Goal: Task Accomplishment & Management: Manage account settings

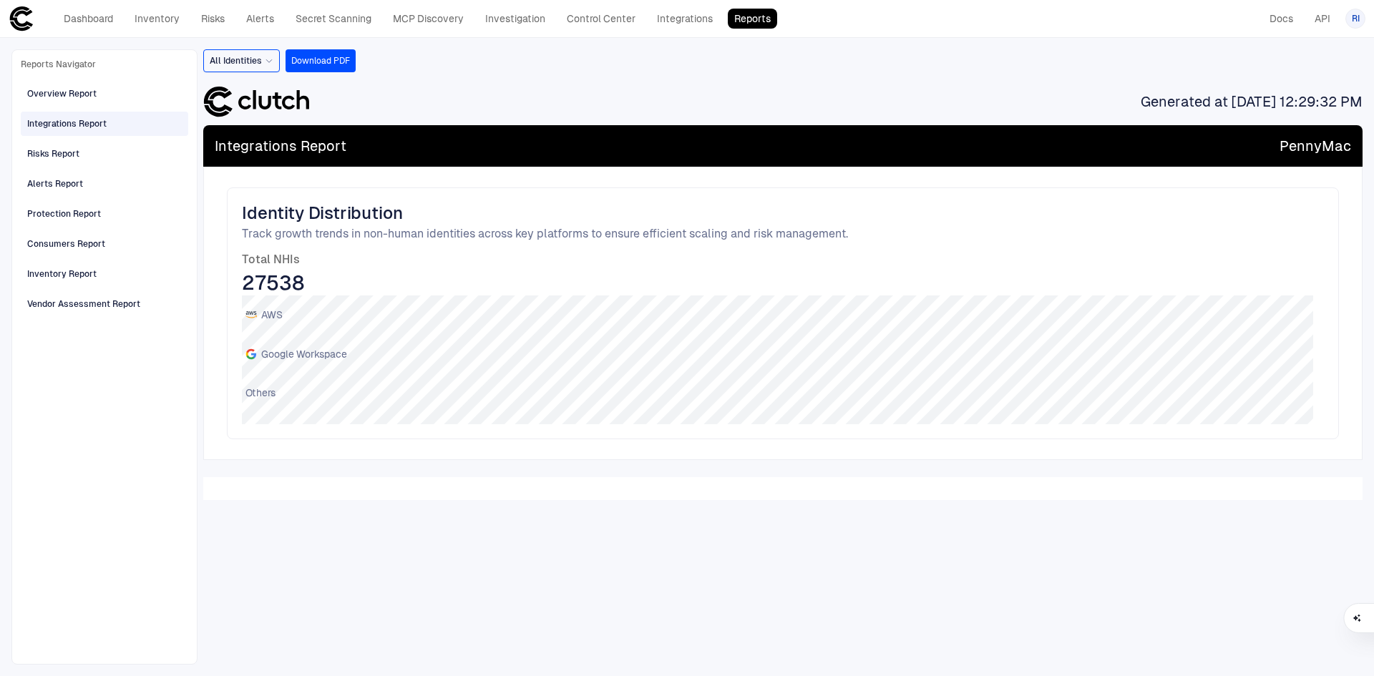
click at [267, 59] on icon at bounding box center [269, 61] width 9 height 9
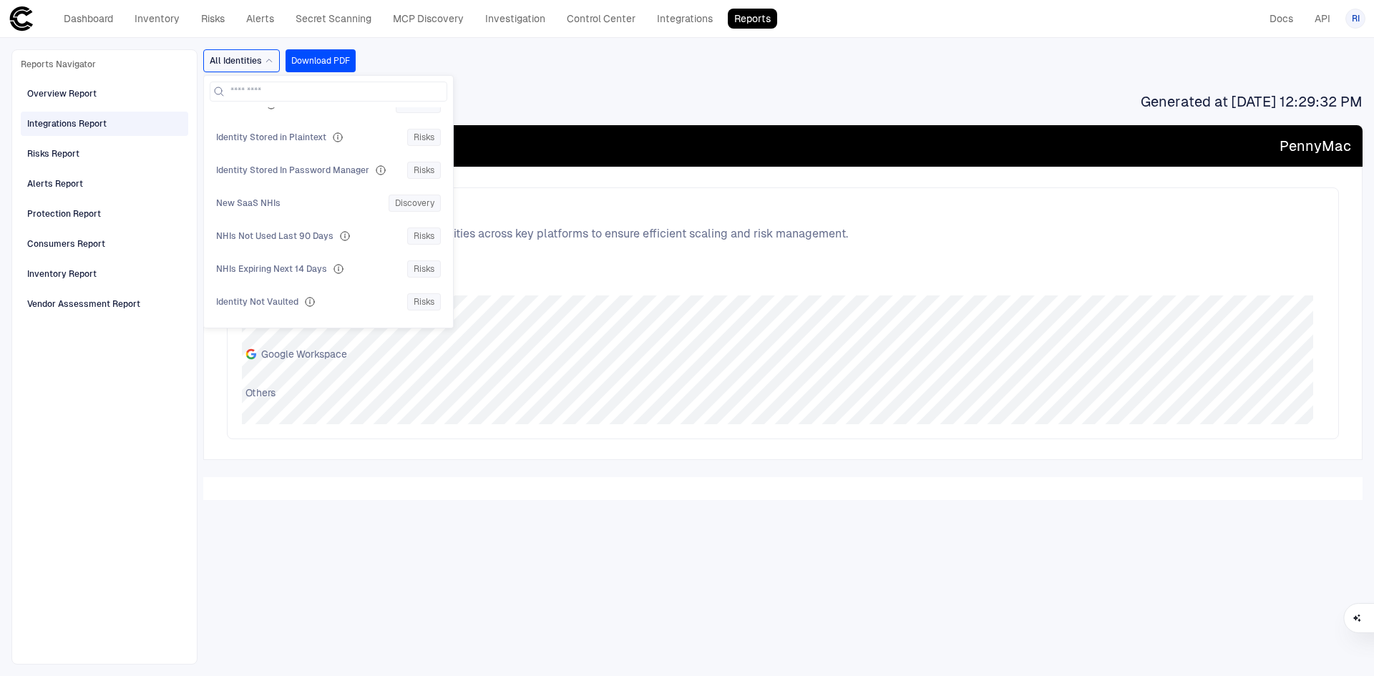
scroll to position [859, 0]
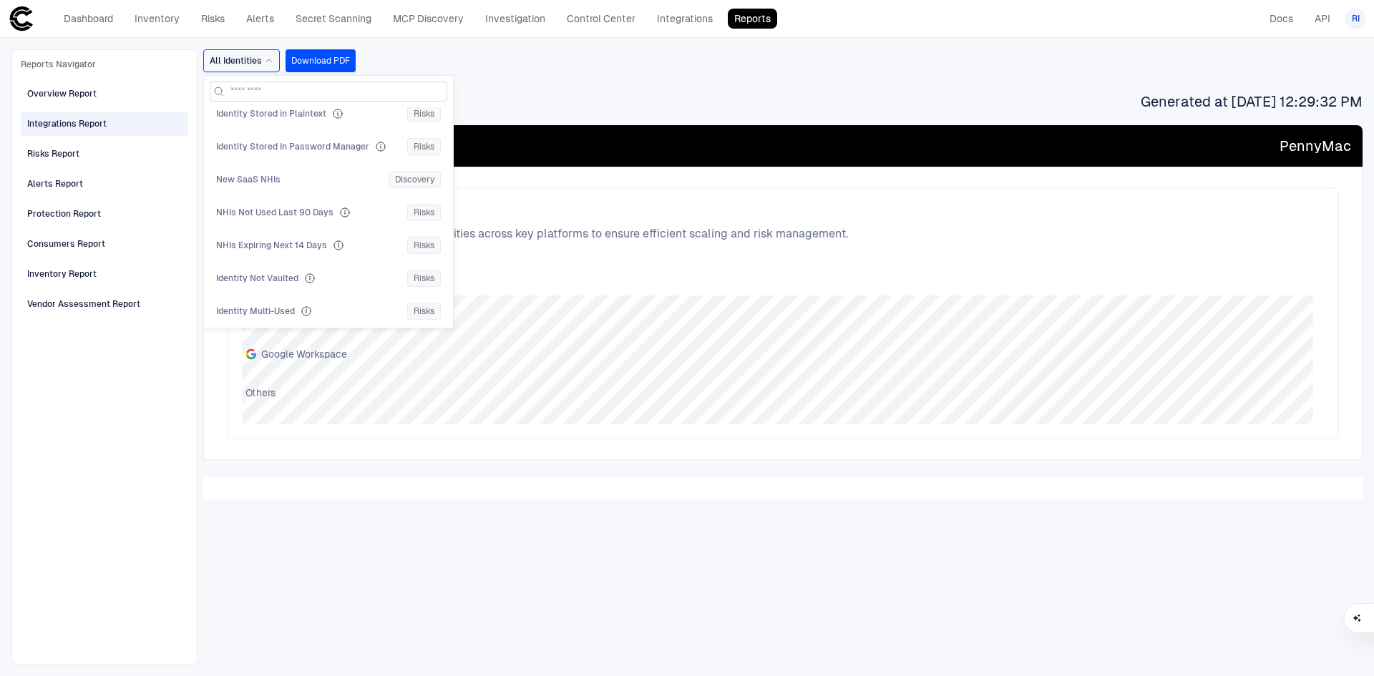
click at [267, 97] on input at bounding box center [336, 91] width 213 height 19
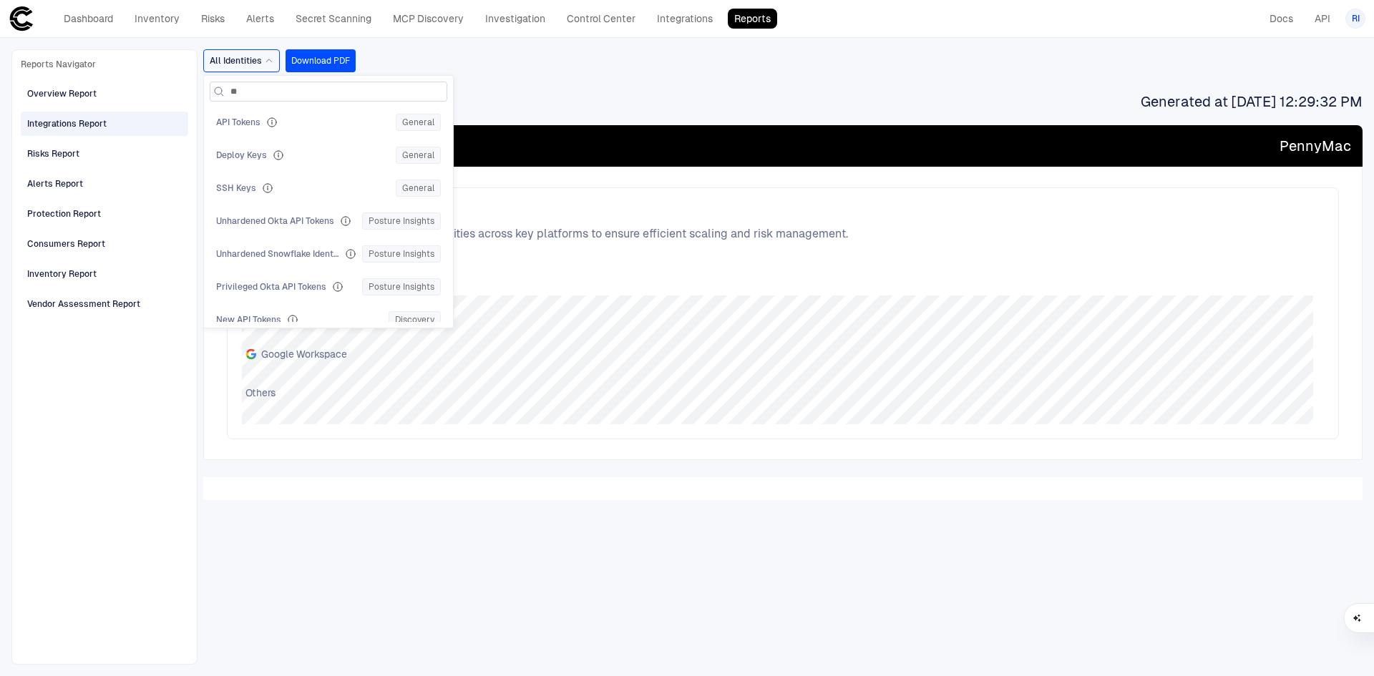
type input "*"
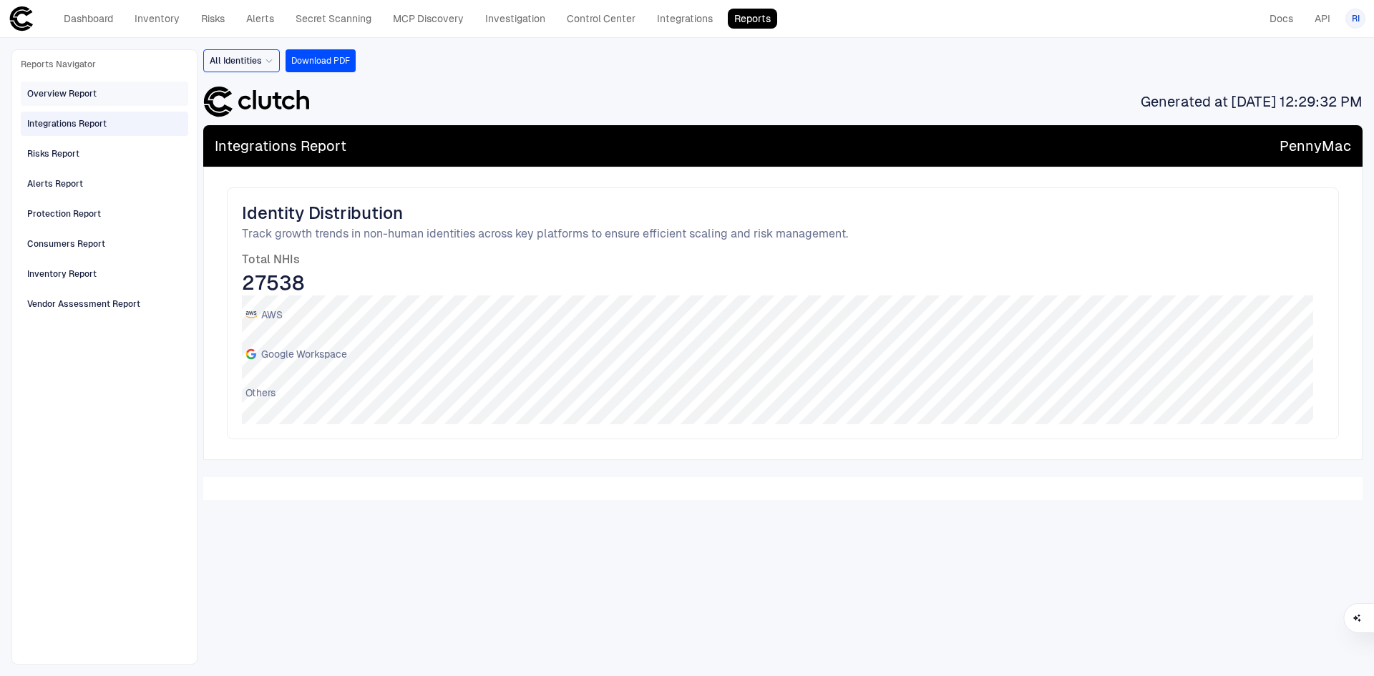
click at [73, 93] on div "Overview Report" at bounding box center [61, 93] width 69 height 13
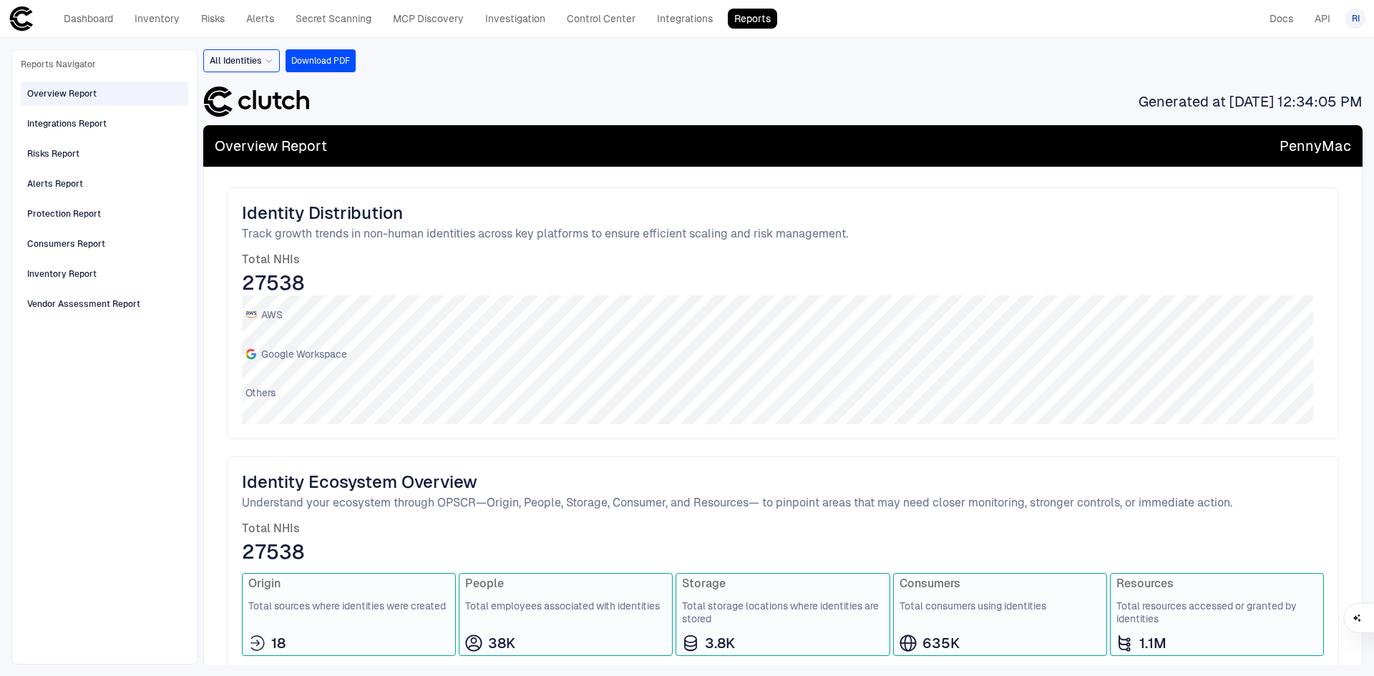
click at [266, 62] on icon at bounding box center [269, 61] width 9 height 9
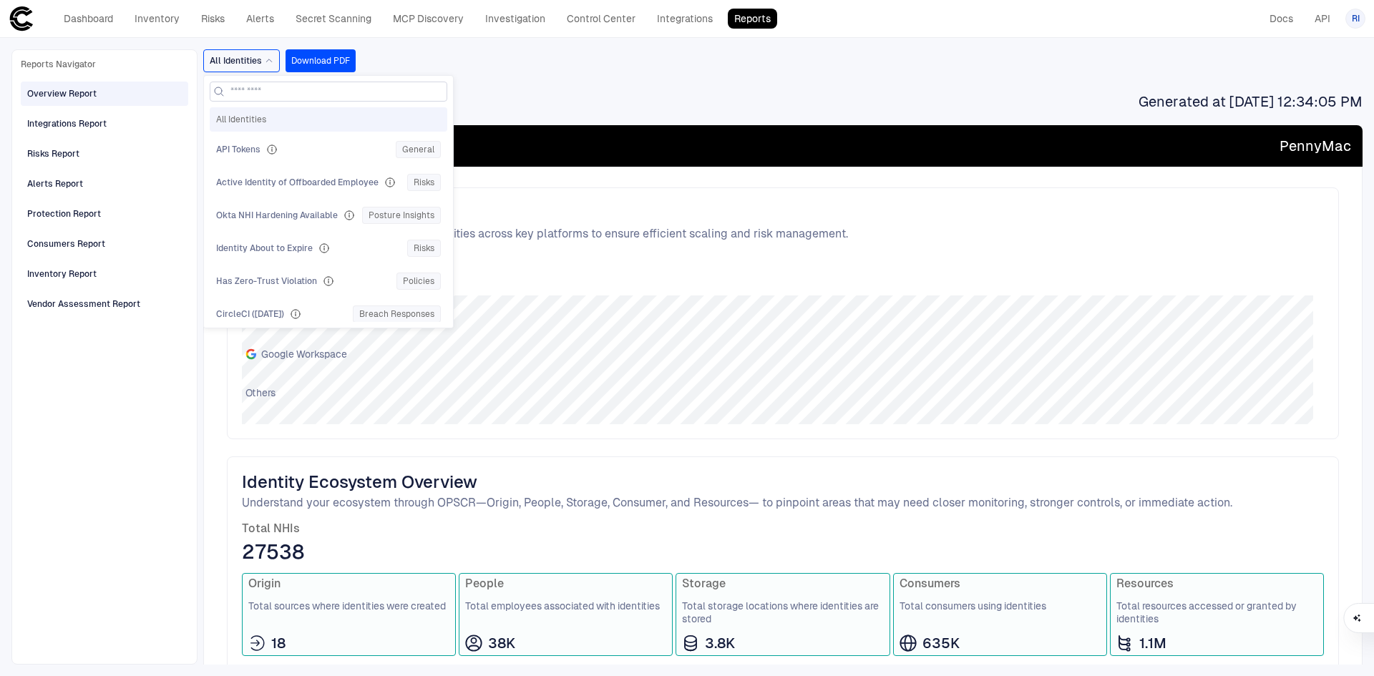
click at [251, 94] on input at bounding box center [336, 91] width 213 height 19
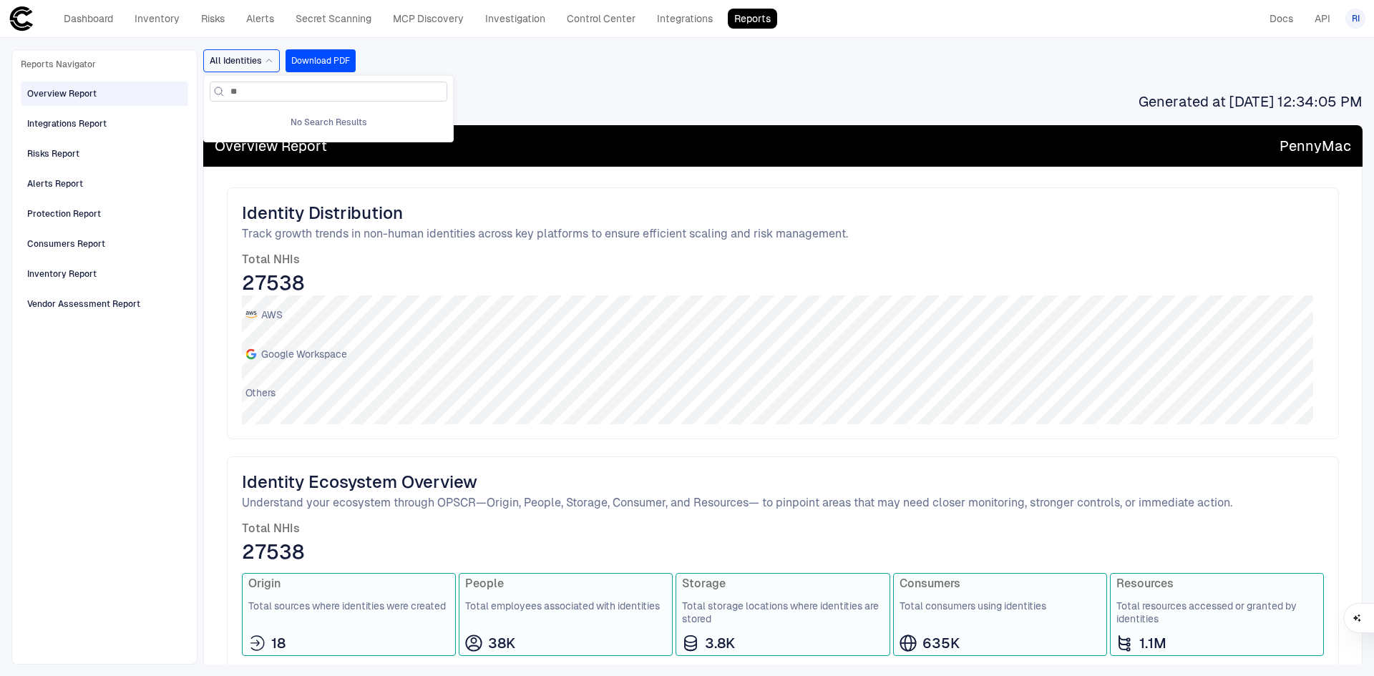
type input "*"
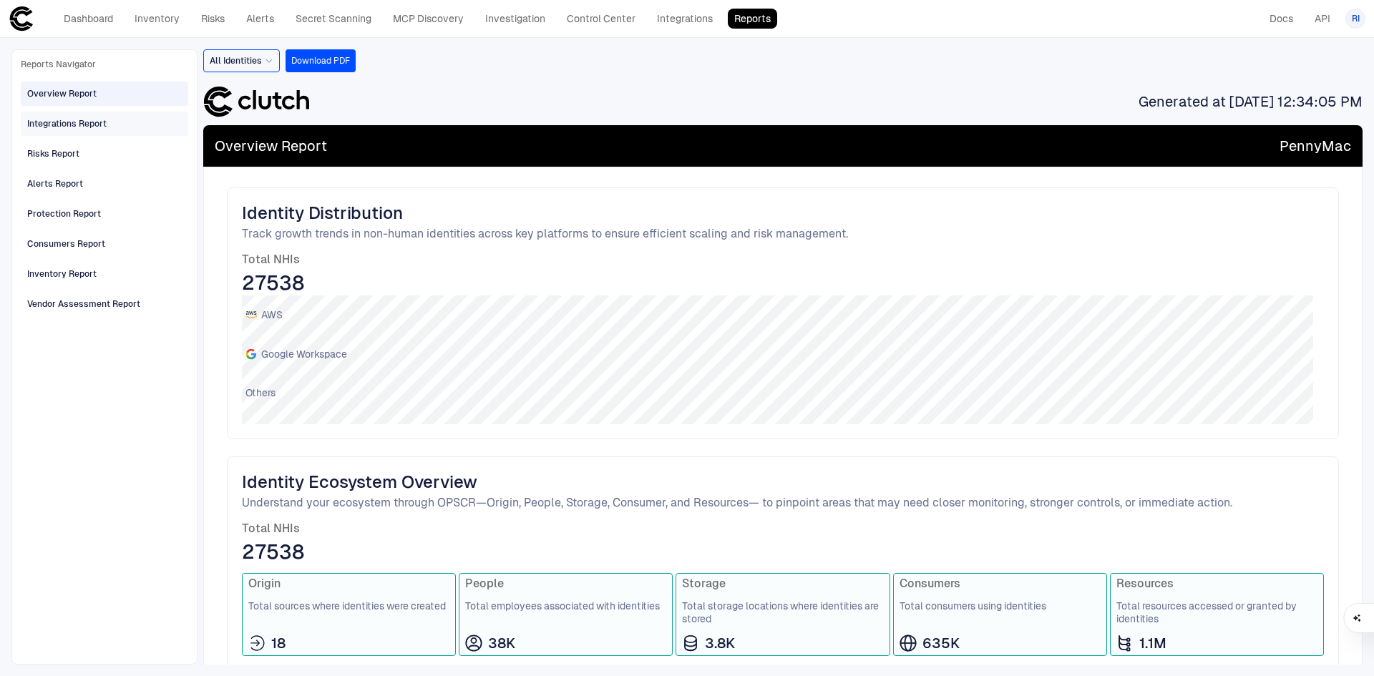
click at [87, 127] on div "Integrations Report" at bounding box center [66, 123] width 79 height 13
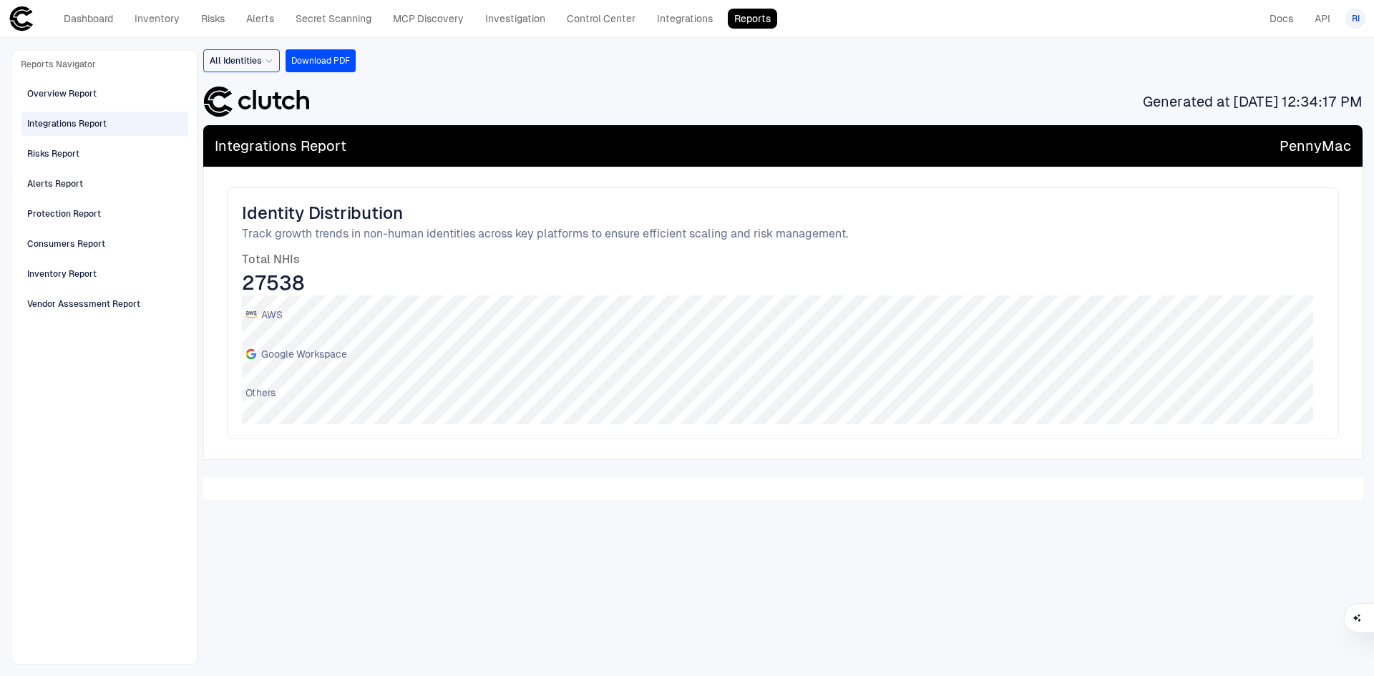
click at [263, 58] on div "All Identities" at bounding box center [242, 60] width 64 height 11
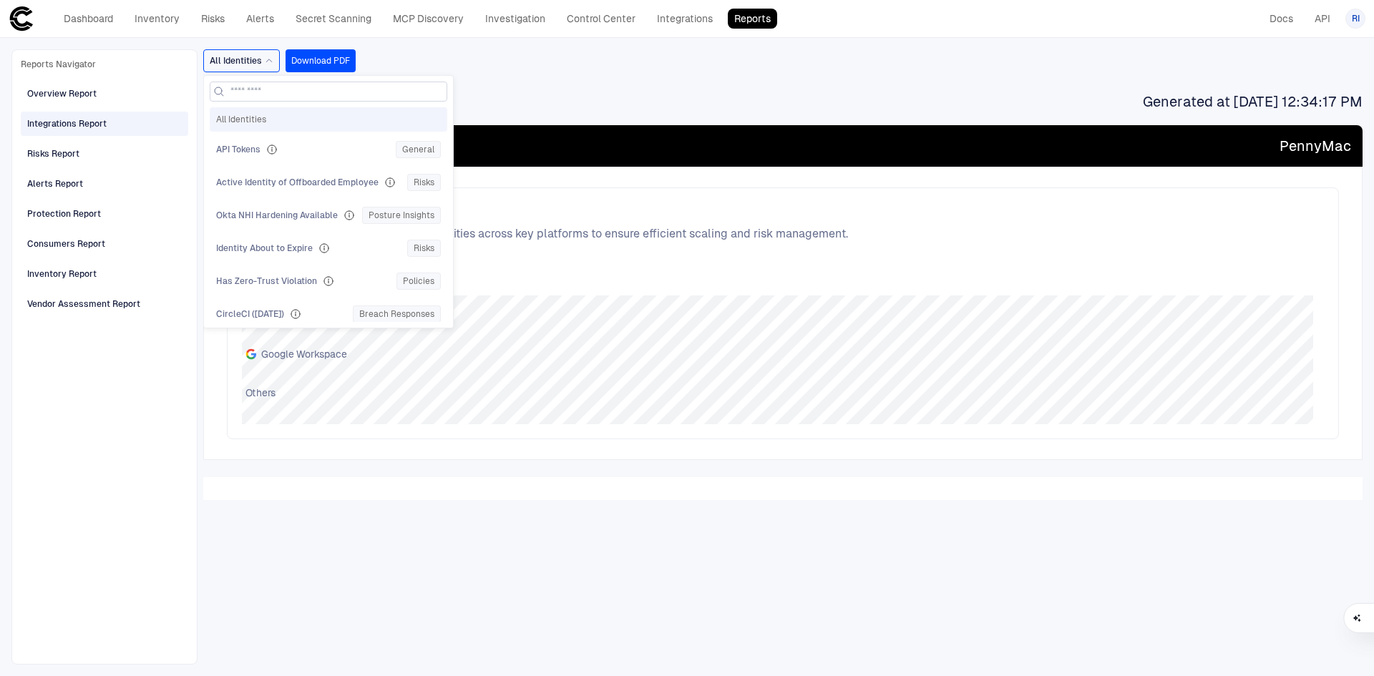
click at [266, 91] on input at bounding box center [336, 91] width 213 height 19
type input "*"
click at [71, 245] on div "Consumers Report" at bounding box center [66, 244] width 78 height 13
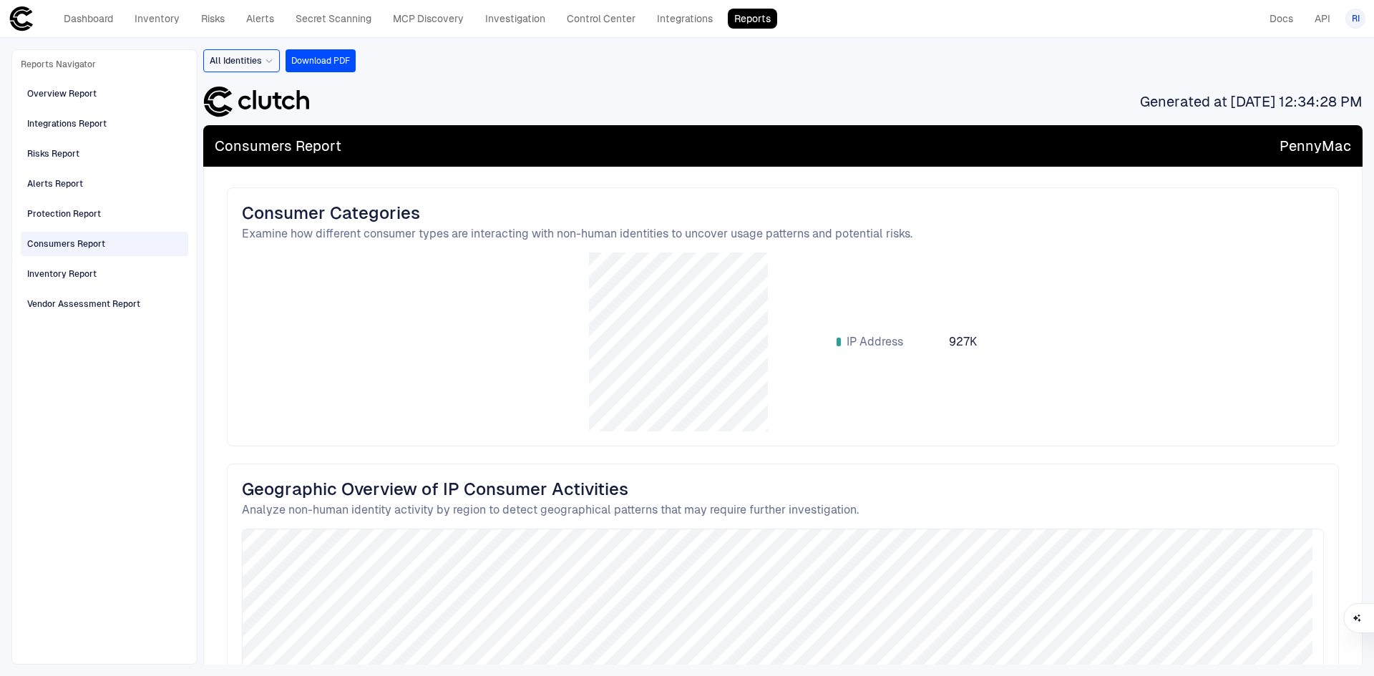
click at [253, 59] on span "All Identities" at bounding box center [236, 60] width 52 height 11
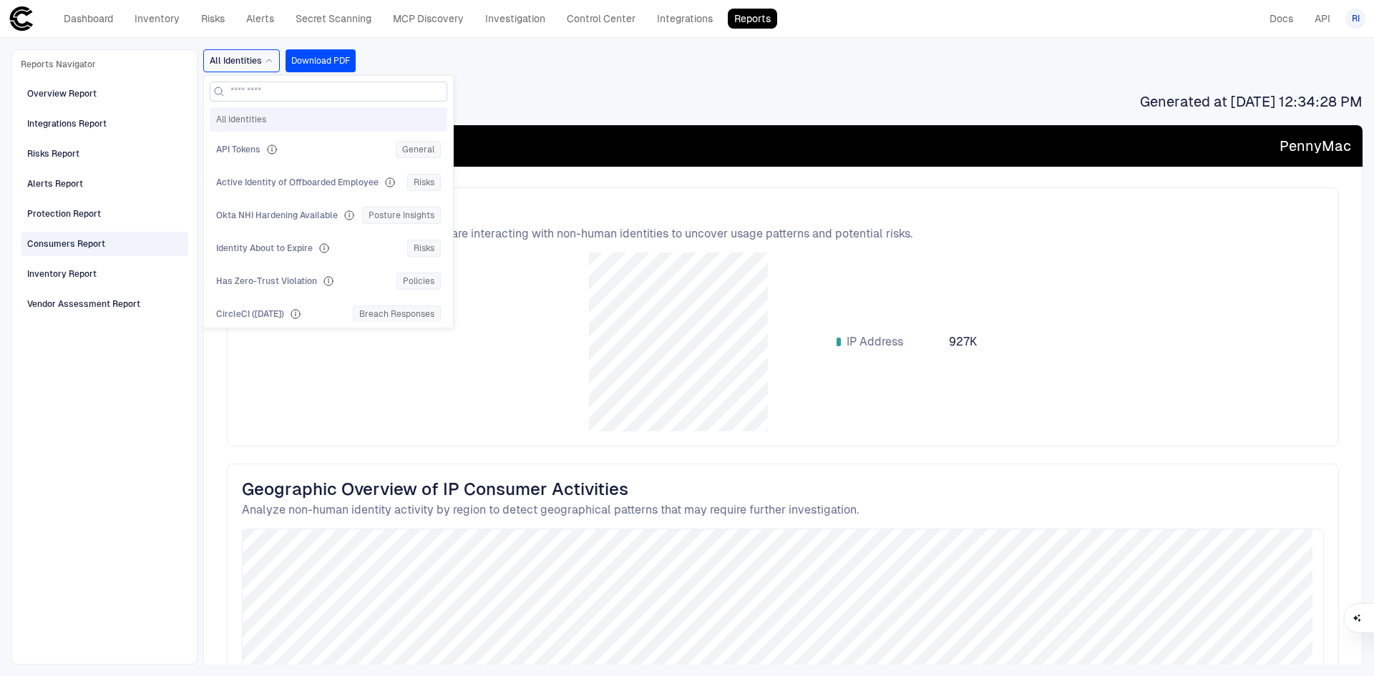
click at [255, 92] on input at bounding box center [336, 91] width 213 height 19
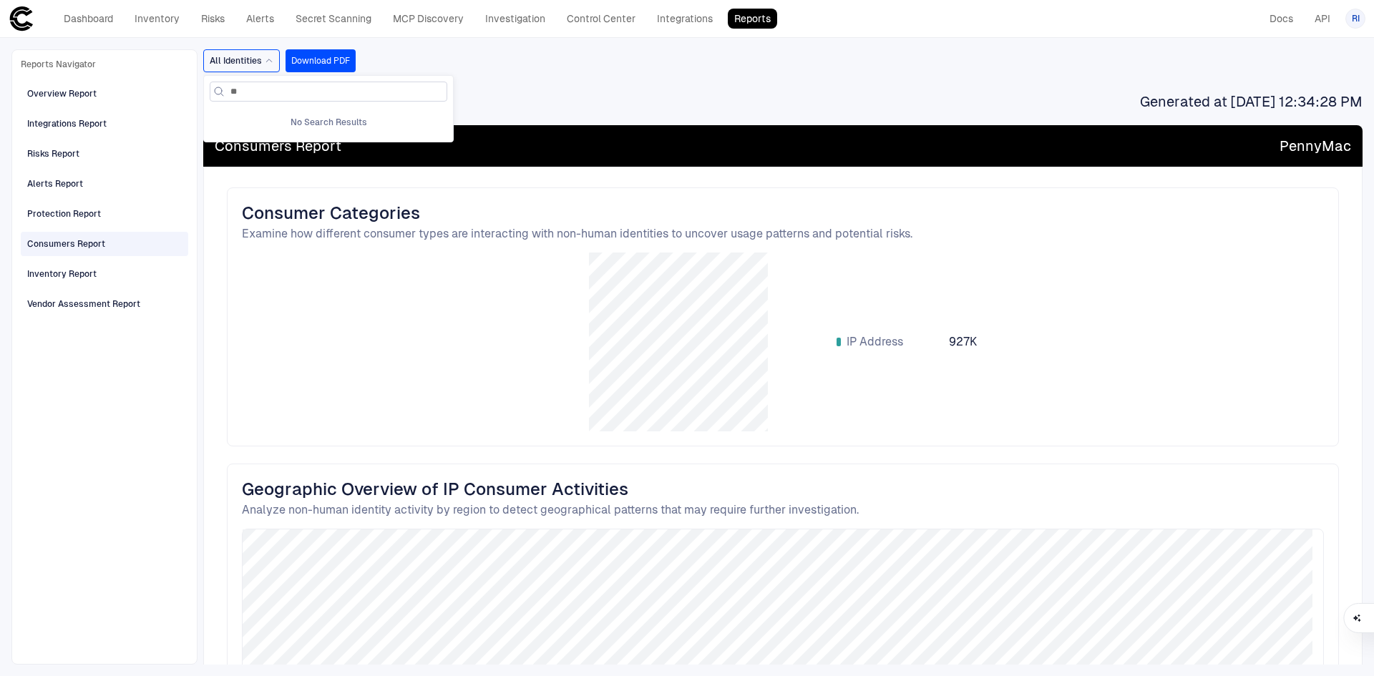
type input "*"
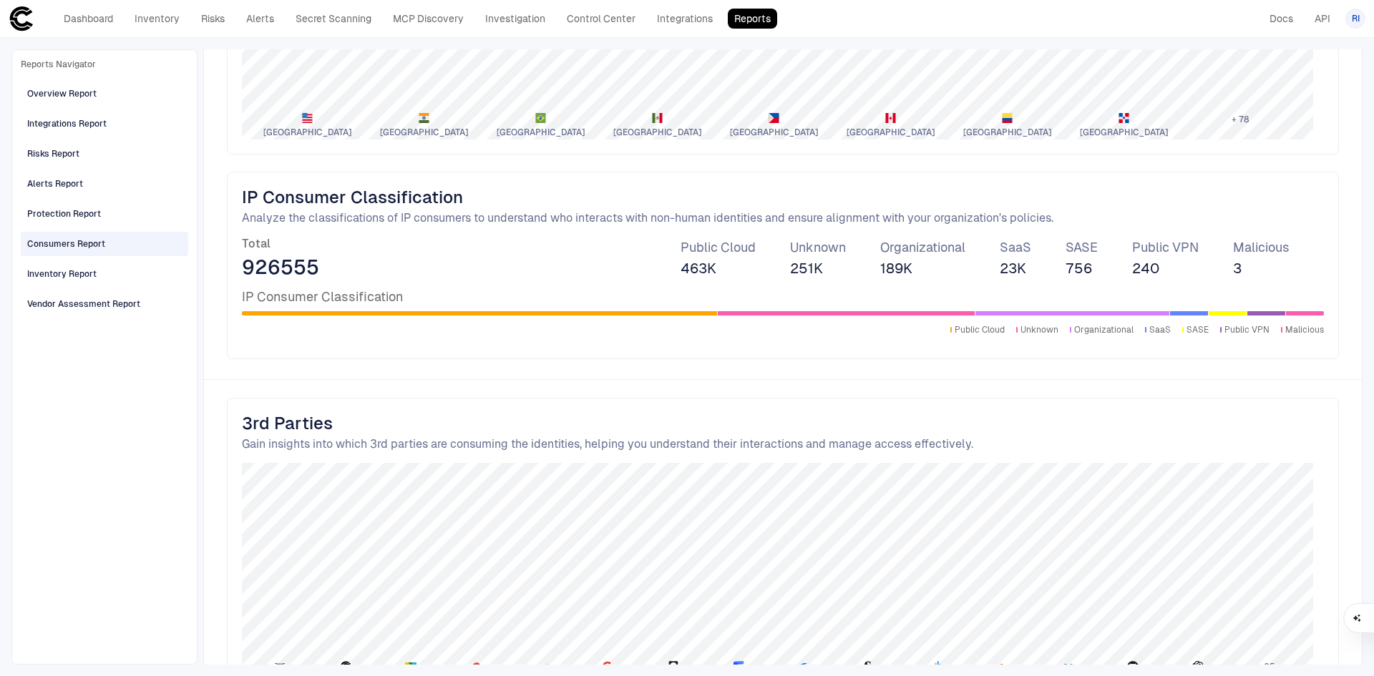
scroll to position [843, 0]
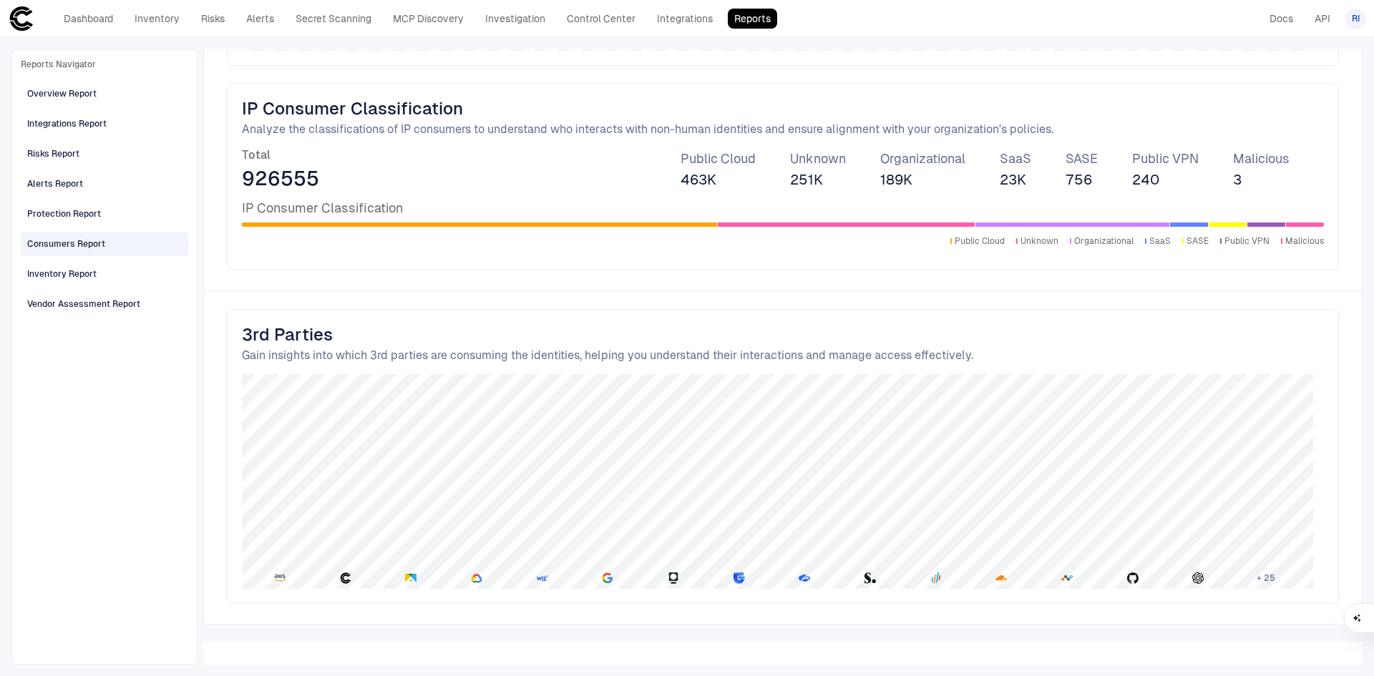
click at [1354, 20] on span "RI" at bounding box center [1356, 18] width 8 height 11
click at [1272, 113] on span "Logout" at bounding box center [1269, 117] width 29 height 11
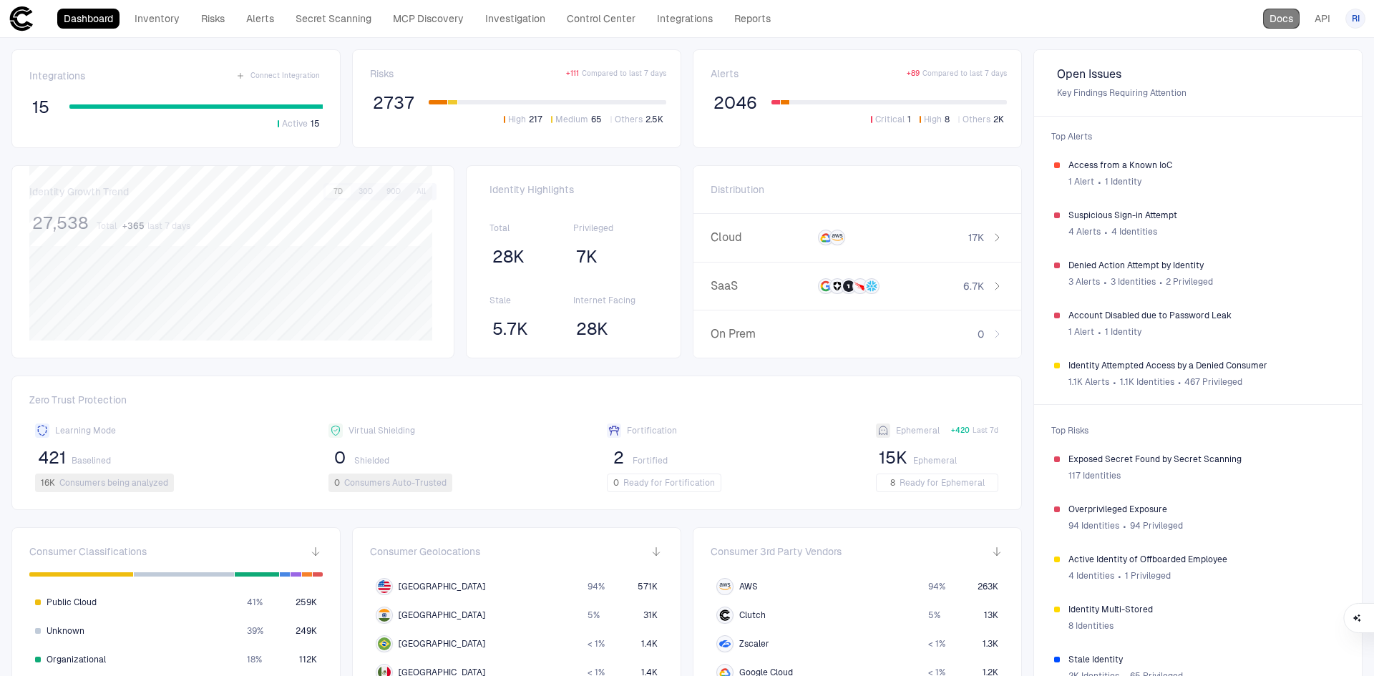
click at [1288, 23] on link "Docs" at bounding box center [1281, 19] width 37 height 20
